Goal: Task Accomplishment & Management: Use online tool/utility

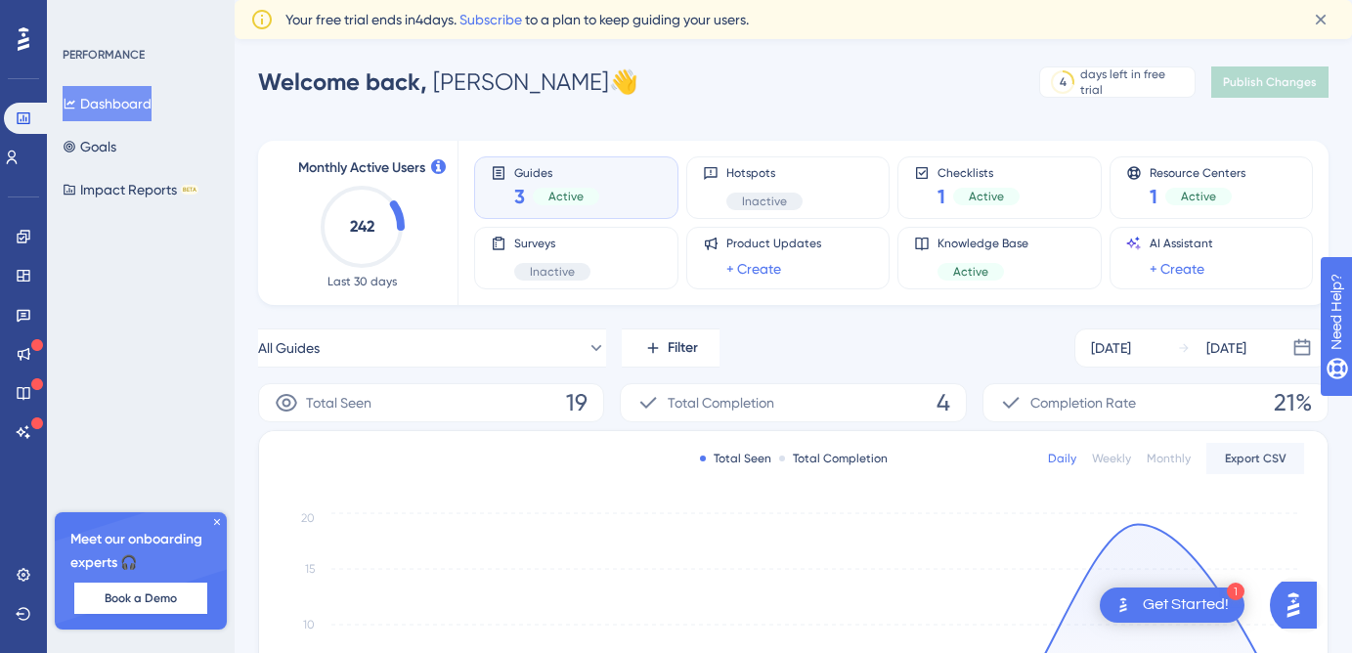
scroll to position [24, 0]
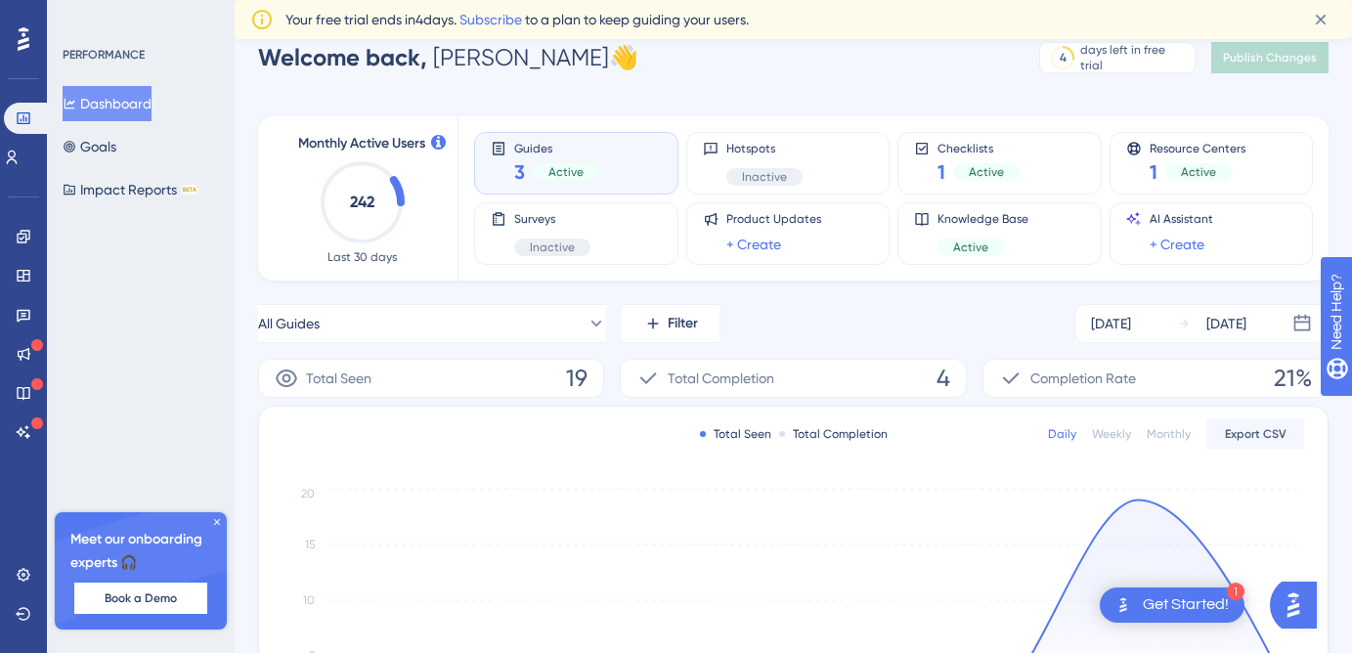
click at [599, 149] on div "Guides 3 Active" at bounding box center [576, 163] width 171 height 45
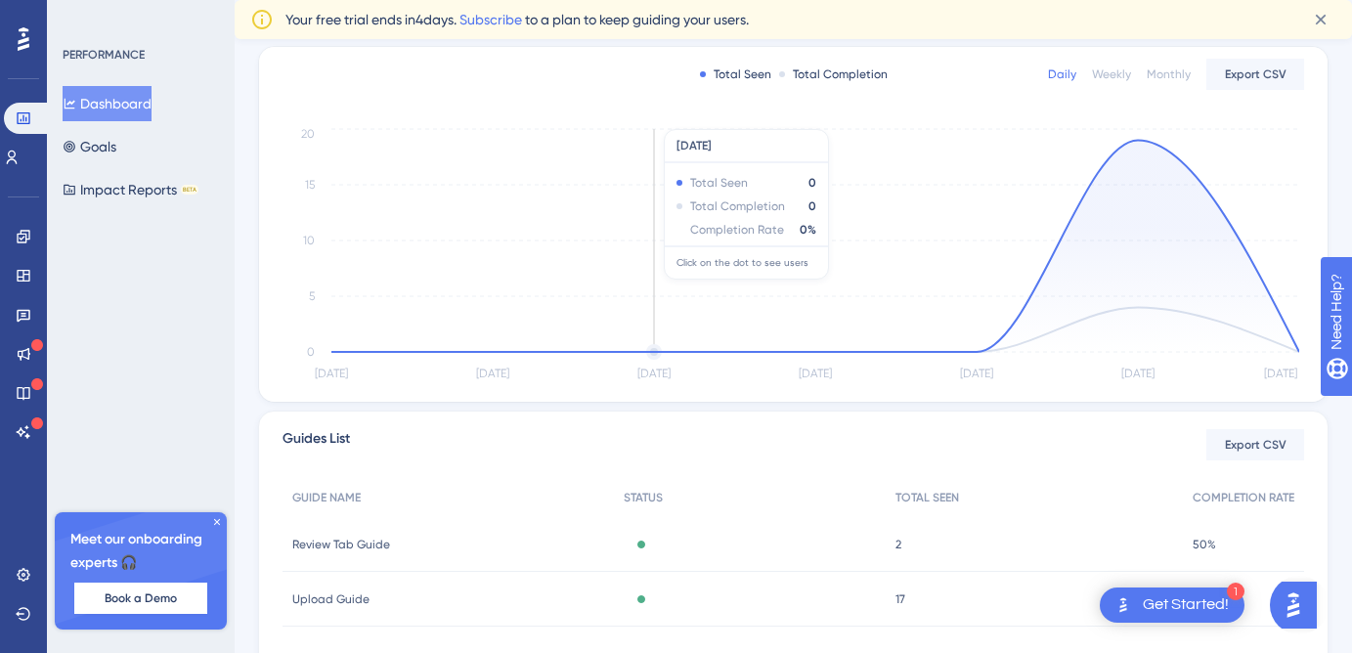
scroll to position [0, 0]
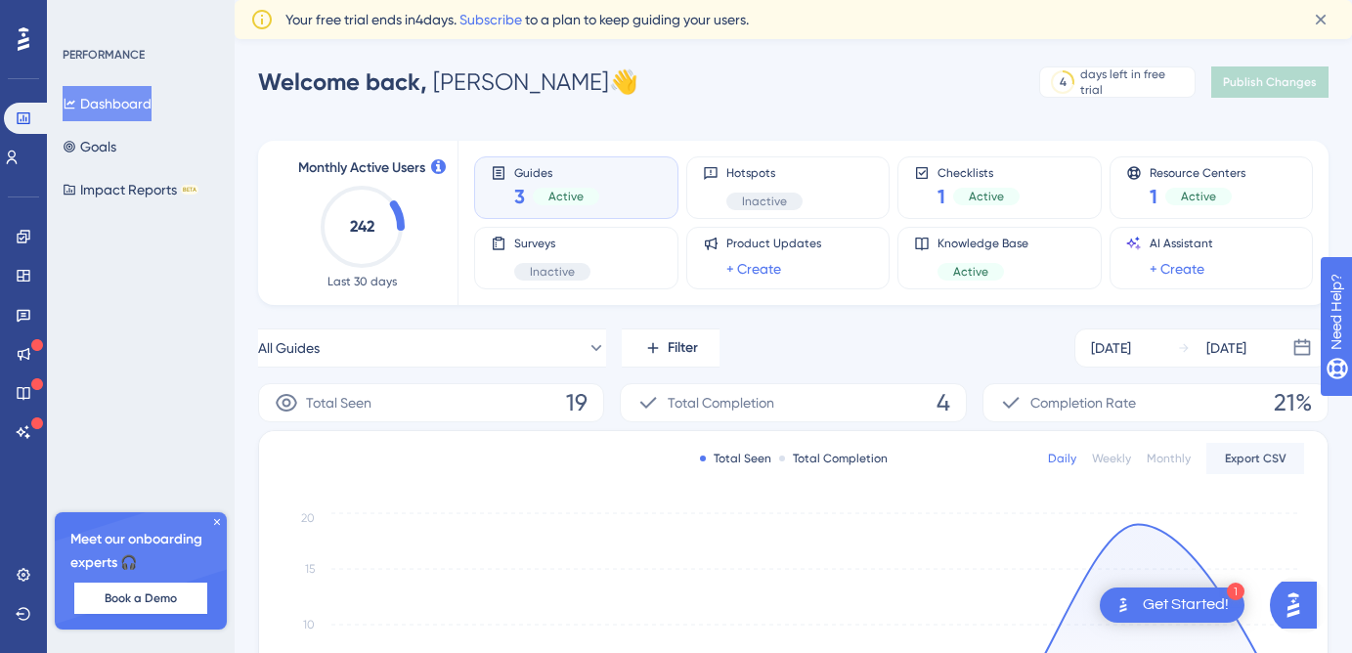
click at [544, 197] on div "Active" at bounding box center [566, 197] width 66 height 18
click at [522, 170] on span "Guides" at bounding box center [556, 172] width 85 height 14
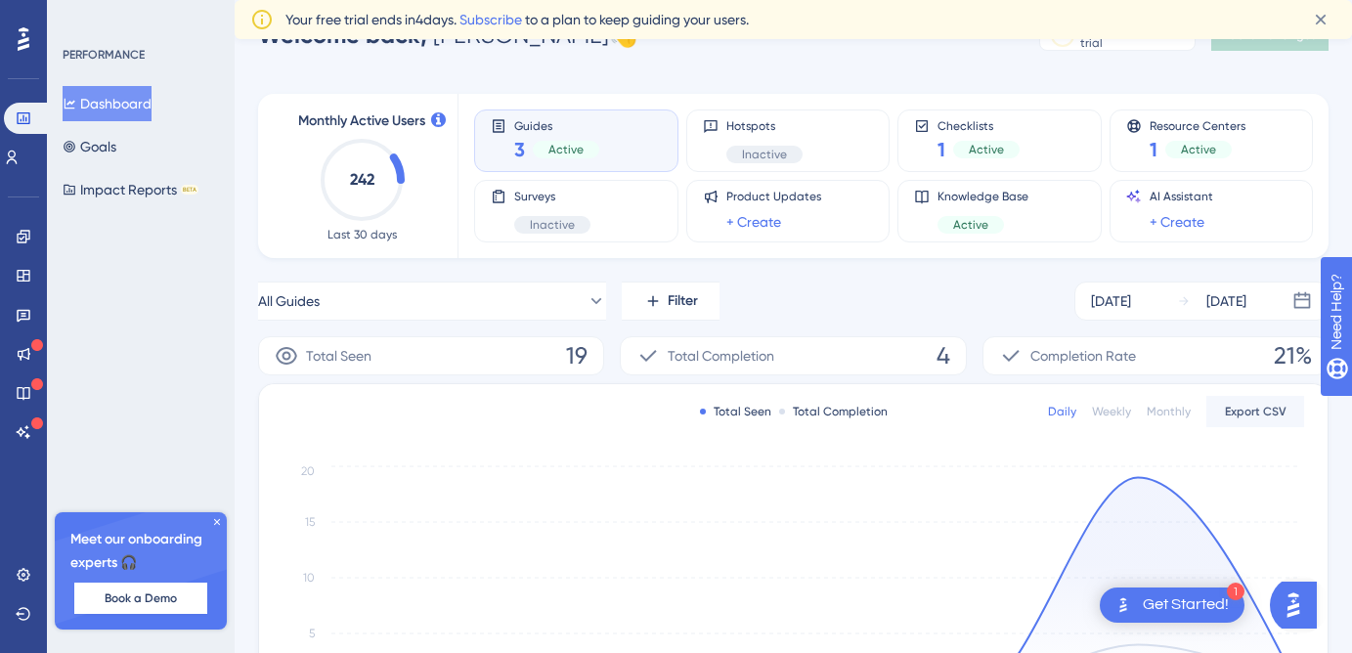
scroll to position [46, 0]
click at [544, 152] on div "Active" at bounding box center [566, 151] width 66 height 18
click at [519, 127] on span "Guides" at bounding box center [556, 126] width 85 height 14
click at [595, 153] on div "Active" at bounding box center [566, 151] width 66 height 18
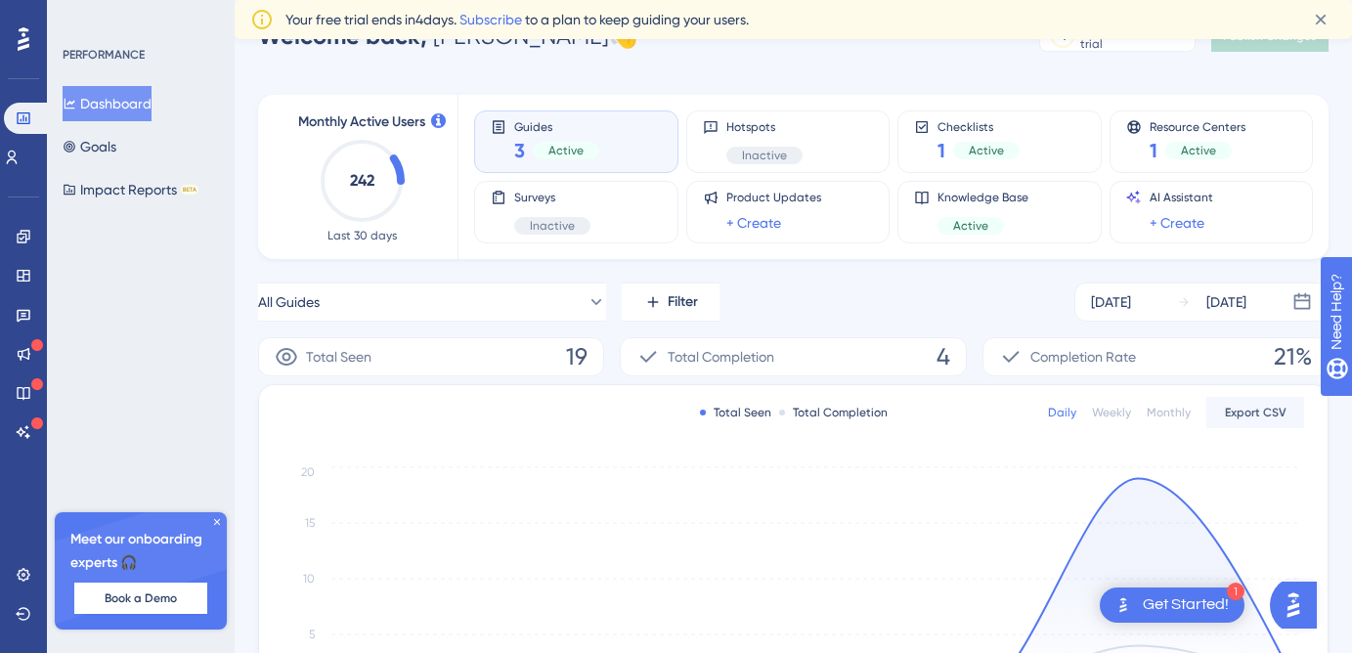
click at [595, 153] on div "Active" at bounding box center [566, 151] width 66 height 18
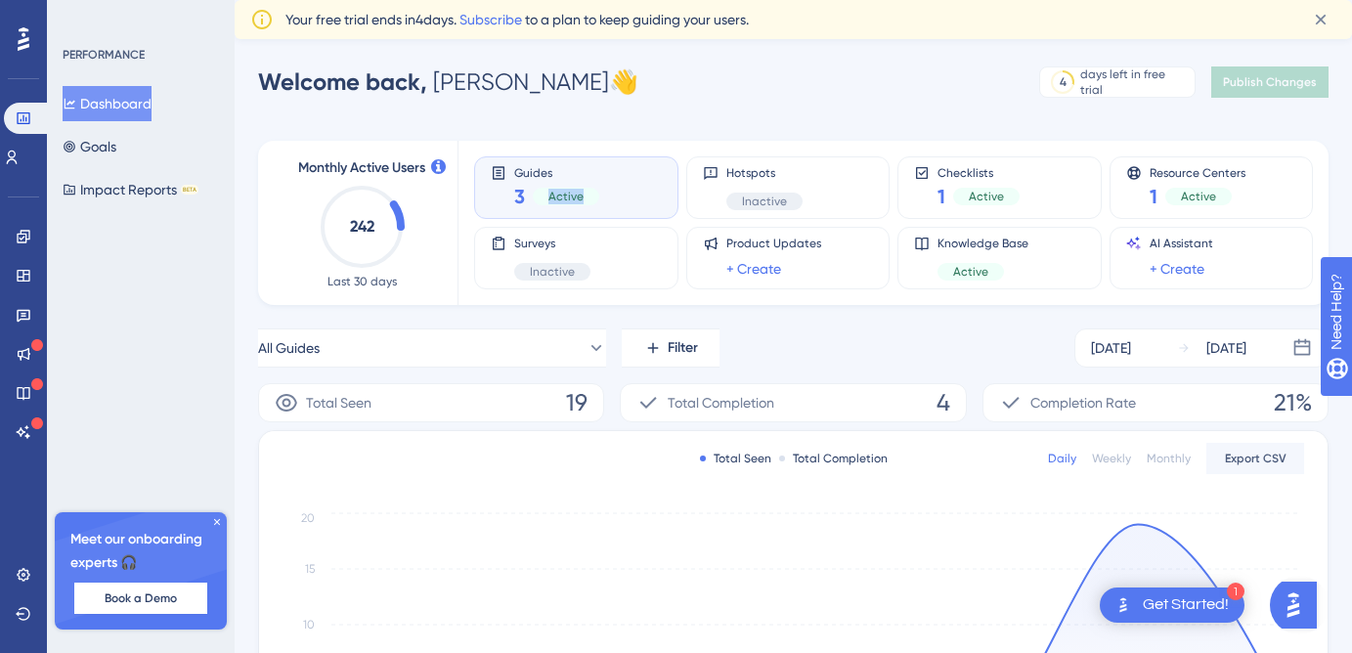
click at [602, 204] on div "Guides 3 Active" at bounding box center [576, 187] width 171 height 45
click at [520, 195] on span "3" at bounding box center [519, 196] width 11 height 27
click at [24, 237] on icon at bounding box center [24, 237] width 16 height 16
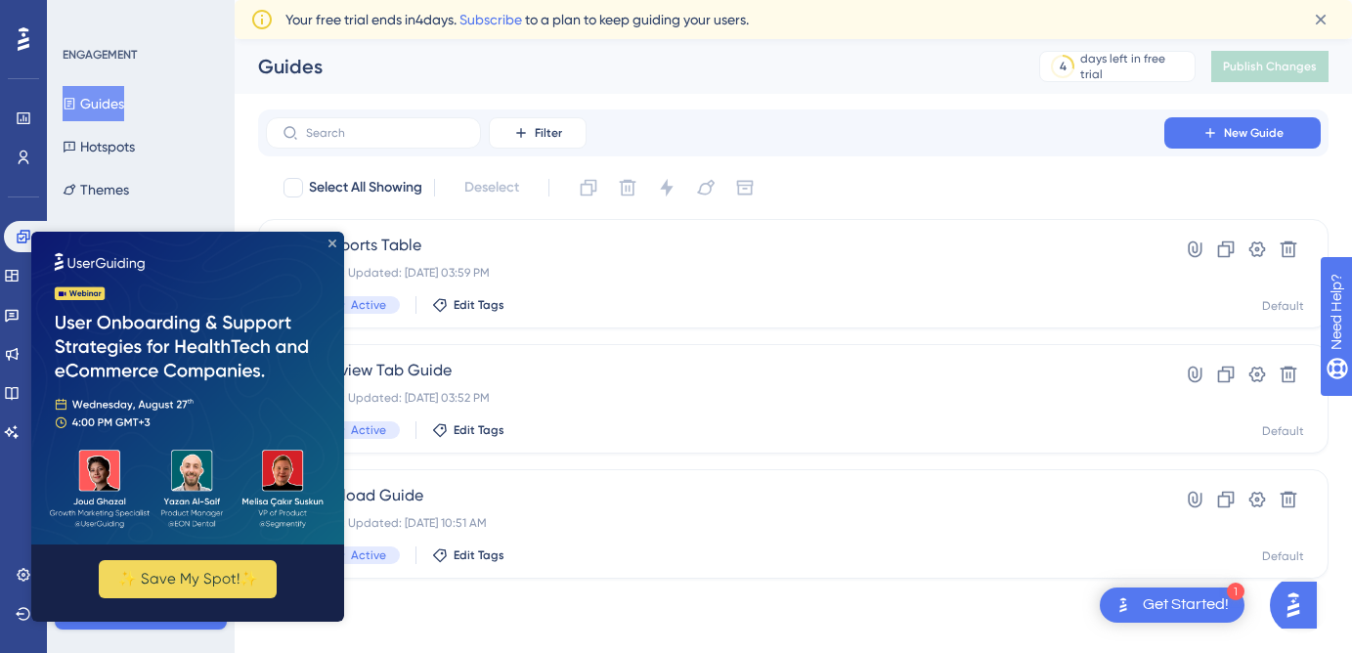
click at [335, 241] on icon "Close Preview" at bounding box center [332, 243] width 8 height 8
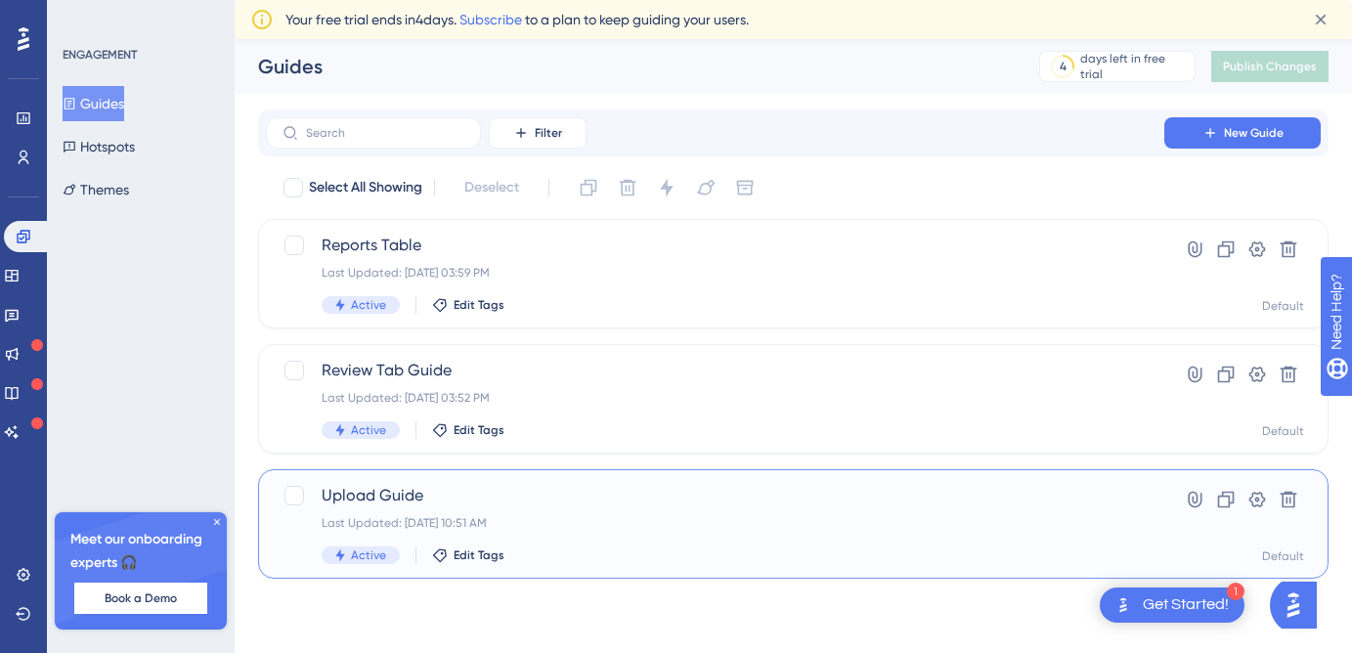
click at [656, 508] on div "Upload Guide Last Updated: Aug 13 2025, 10:51 AM Active Edit Tags" at bounding box center [715, 524] width 787 height 80
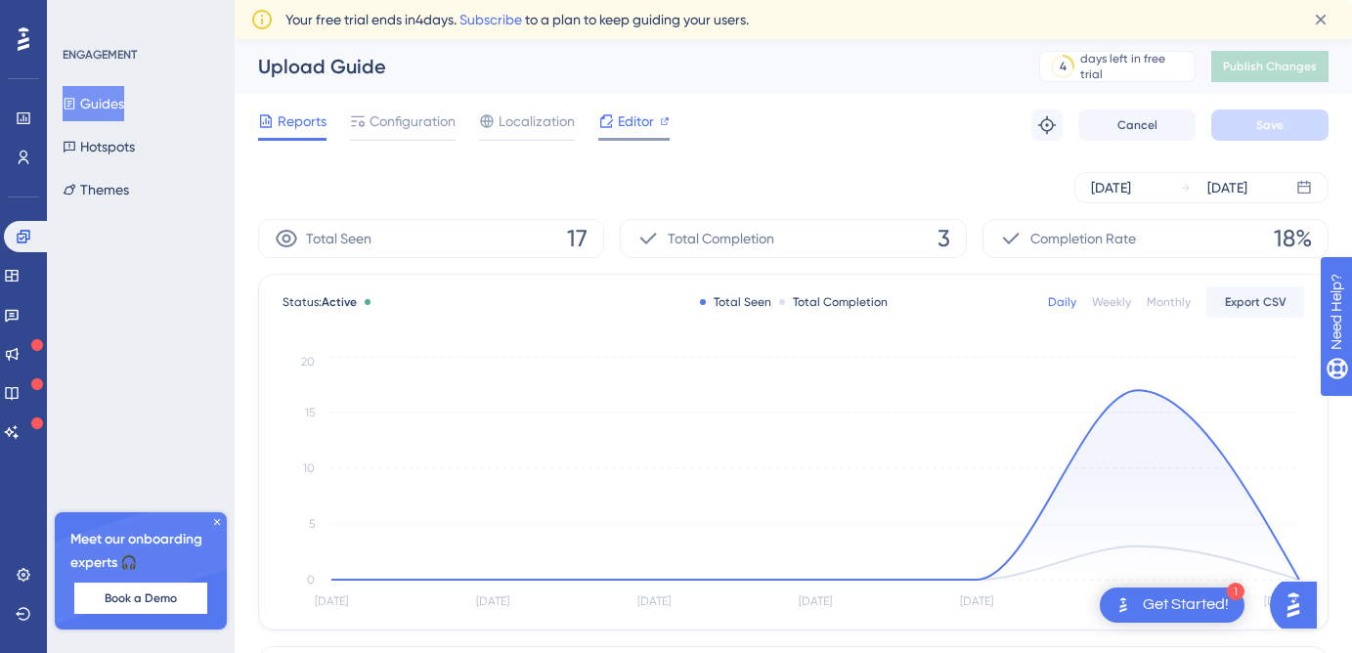
click at [631, 115] on span "Editor" at bounding box center [636, 120] width 36 height 23
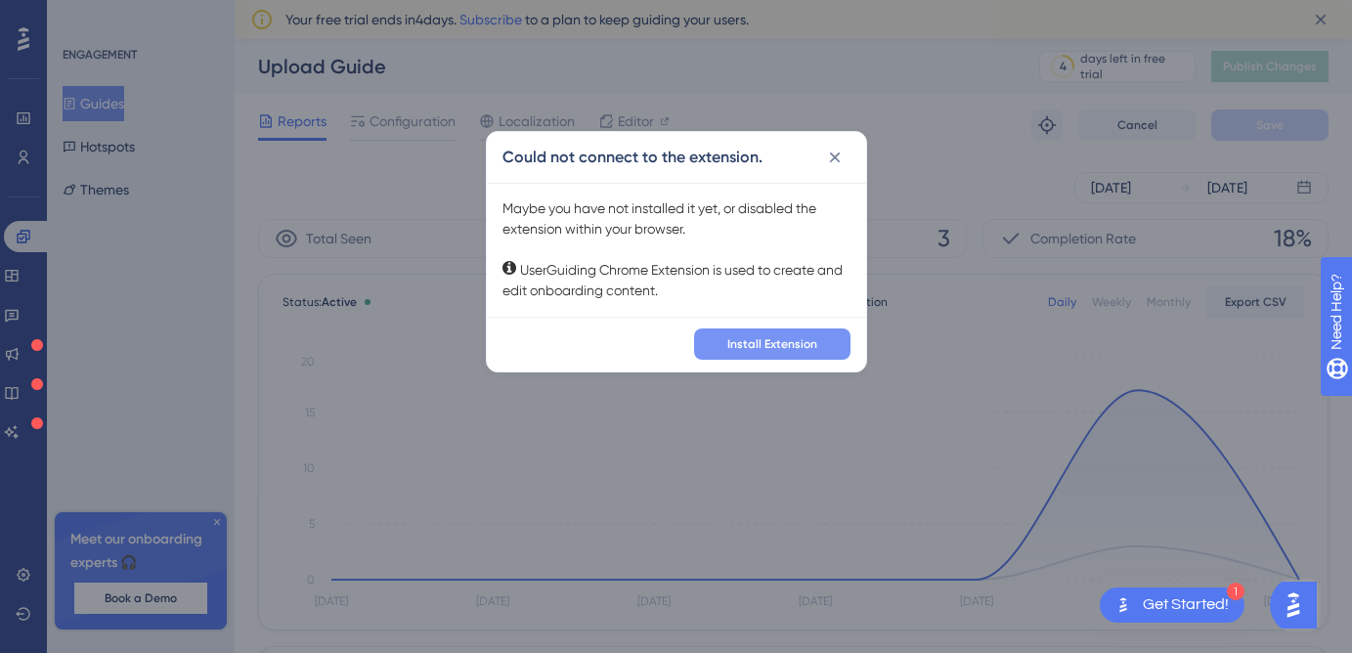
click at [765, 342] on span "Install Extension" at bounding box center [772, 344] width 90 height 16
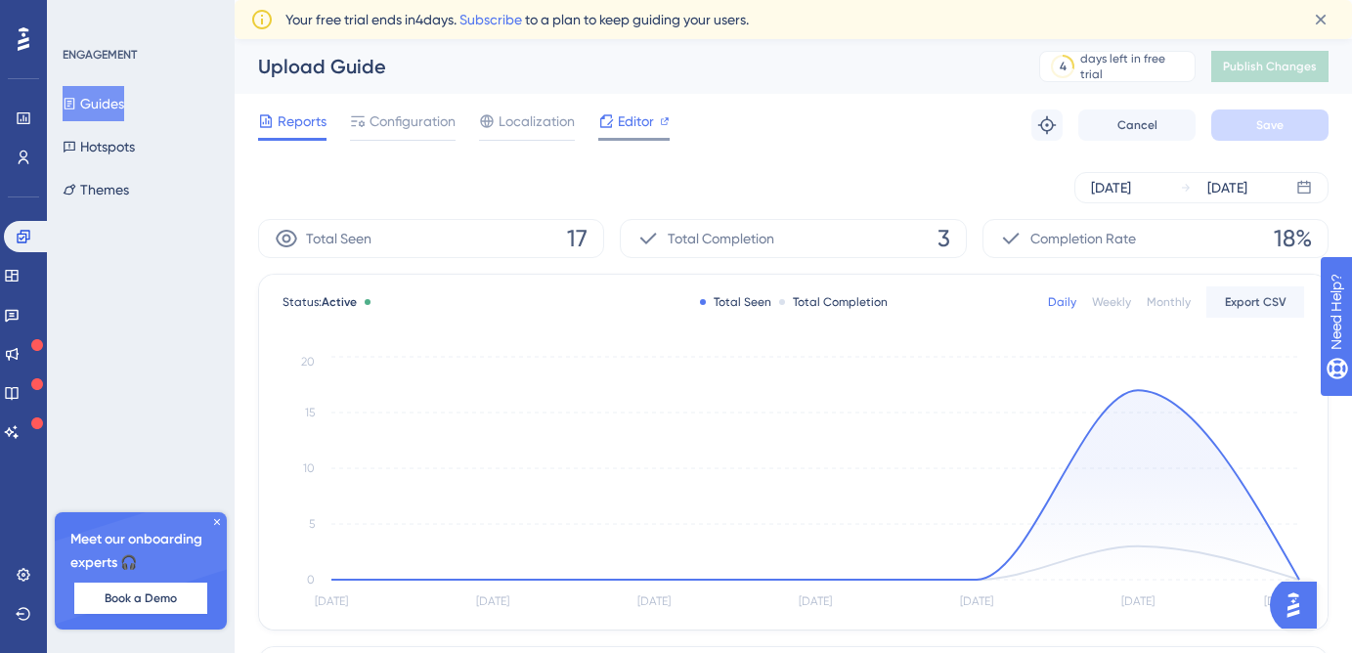
click at [629, 127] on span "Editor" at bounding box center [636, 120] width 36 height 23
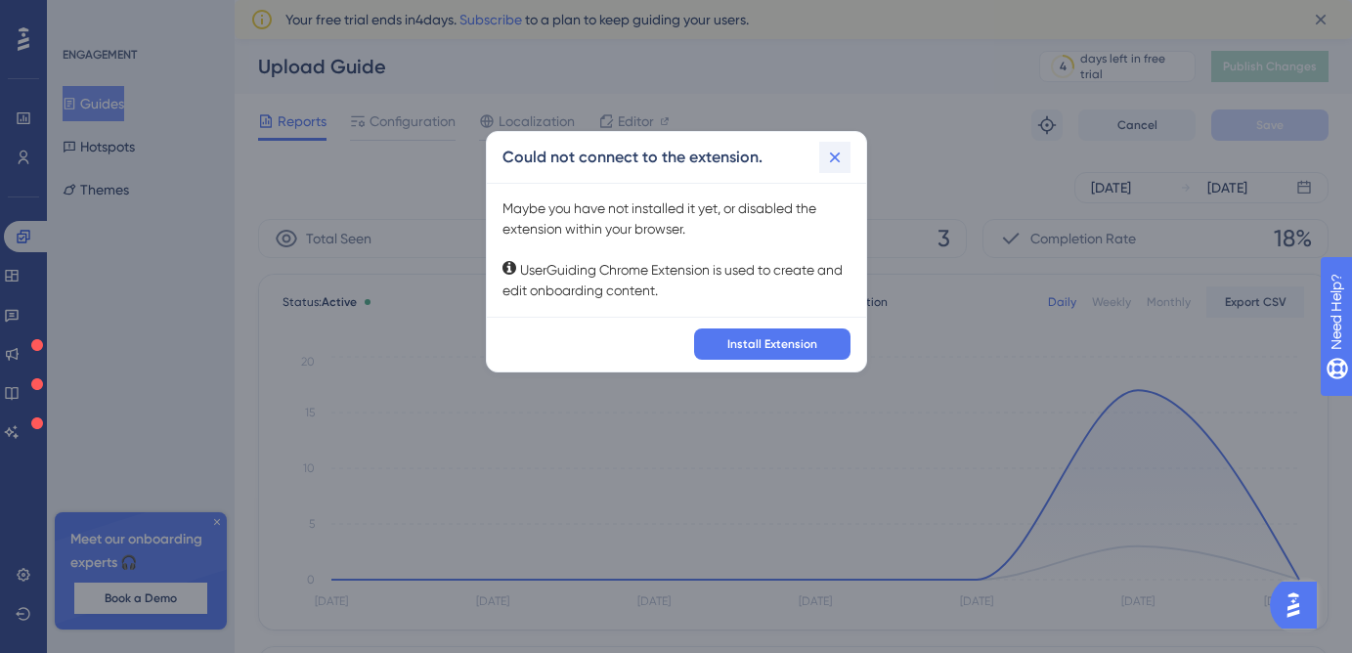
click at [828, 156] on icon at bounding box center [835, 158] width 20 height 20
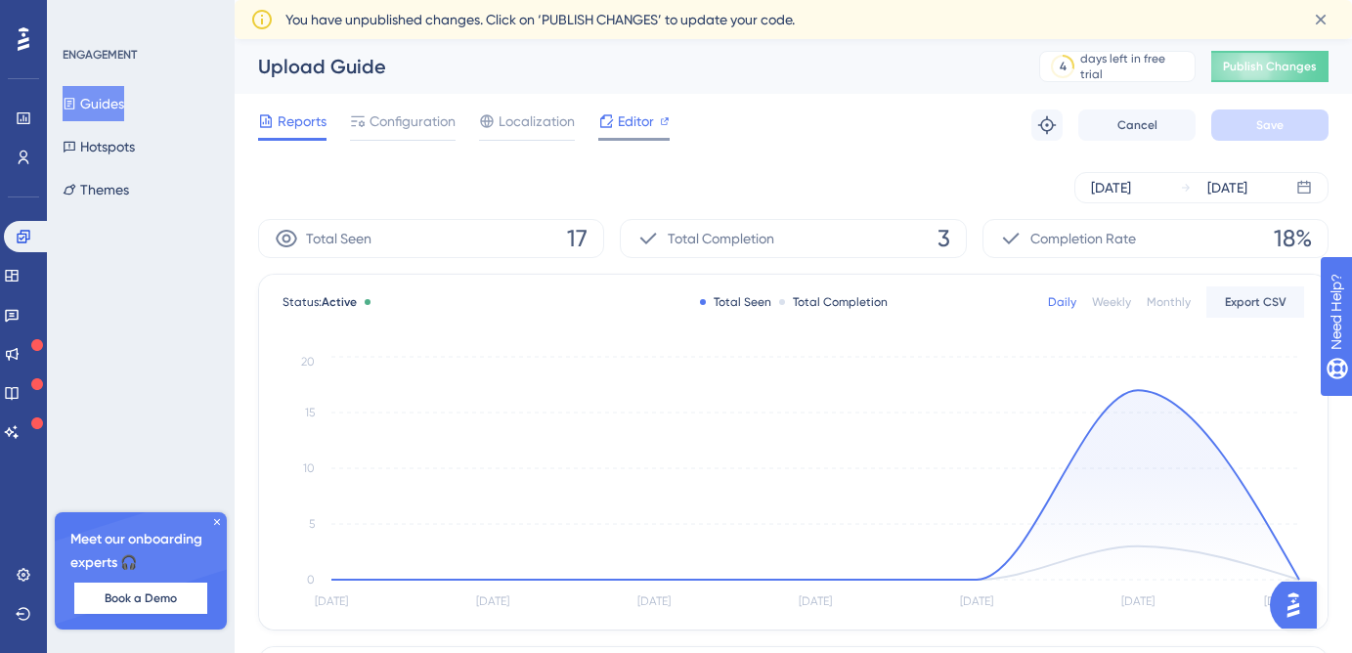
click at [640, 128] on span "Editor" at bounding box center [636, 120] width 36 height 23
